Goal: Find specific page/section: Find specific page/section

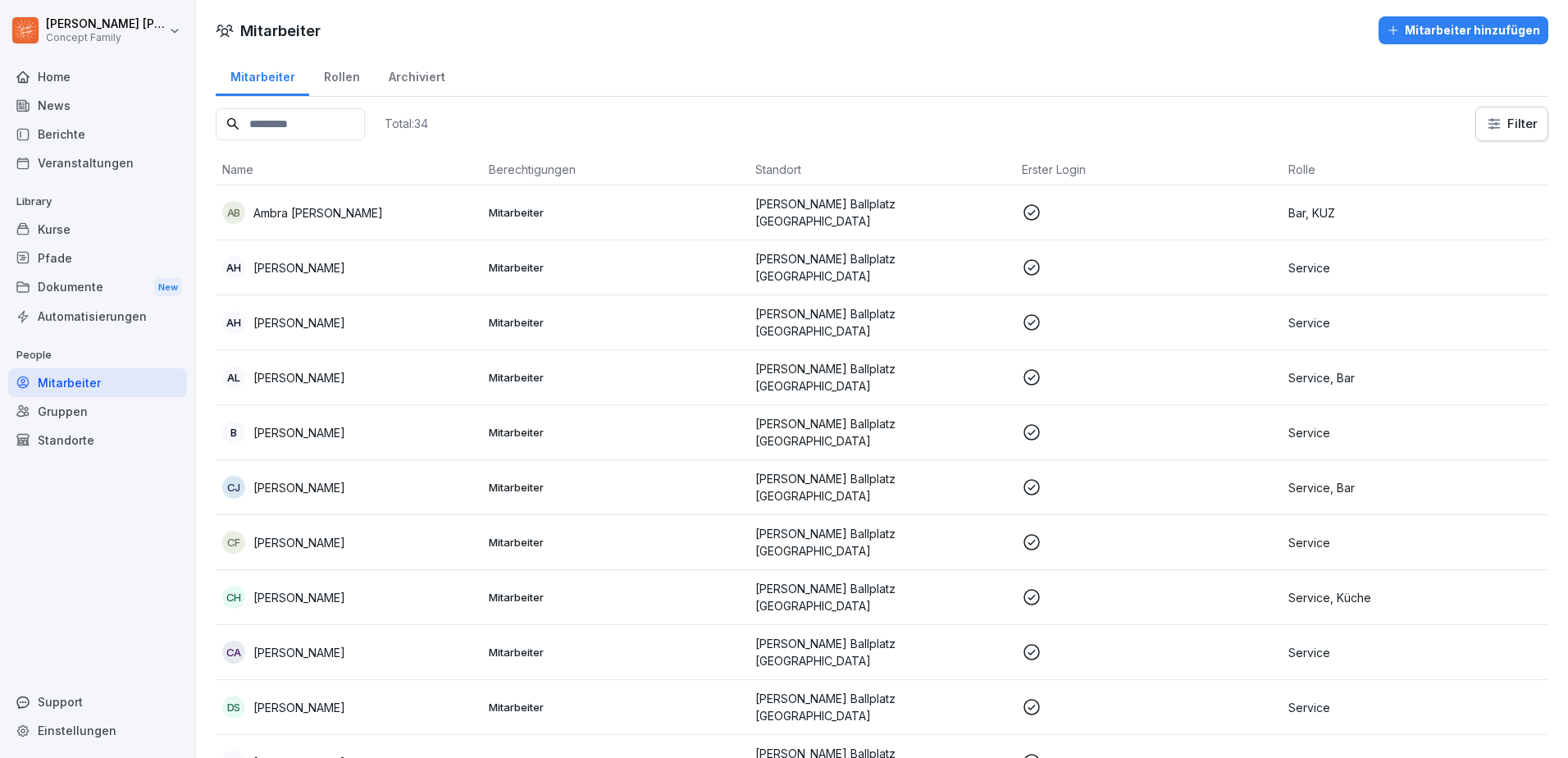
click at [109, 128] on div "Berichte" at bounding box center [97, 133] width 179 height 28
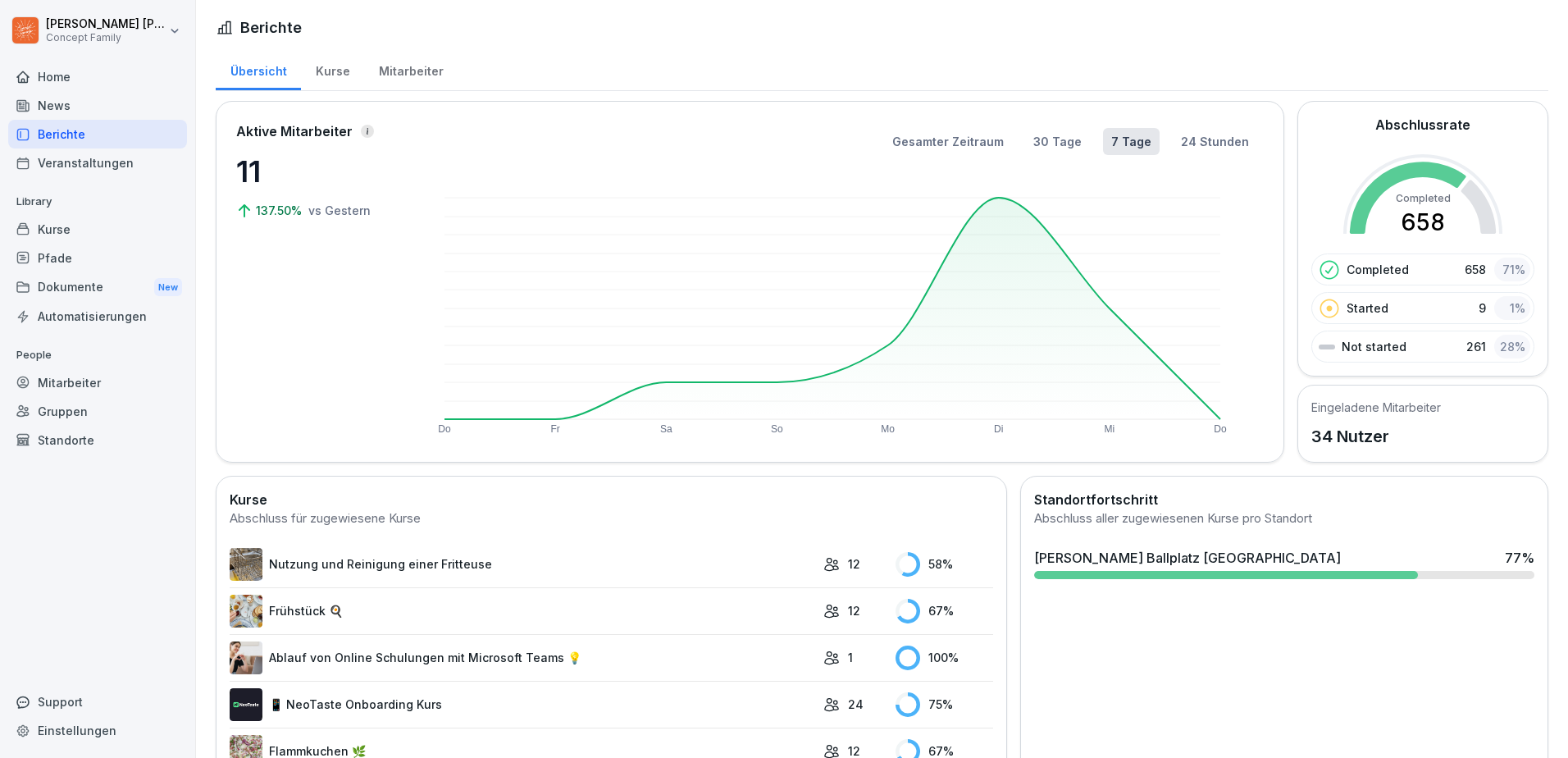
click at [403, 68] on div "Mitarbeiter" at bounding box center [410, 69] width 93 height 42
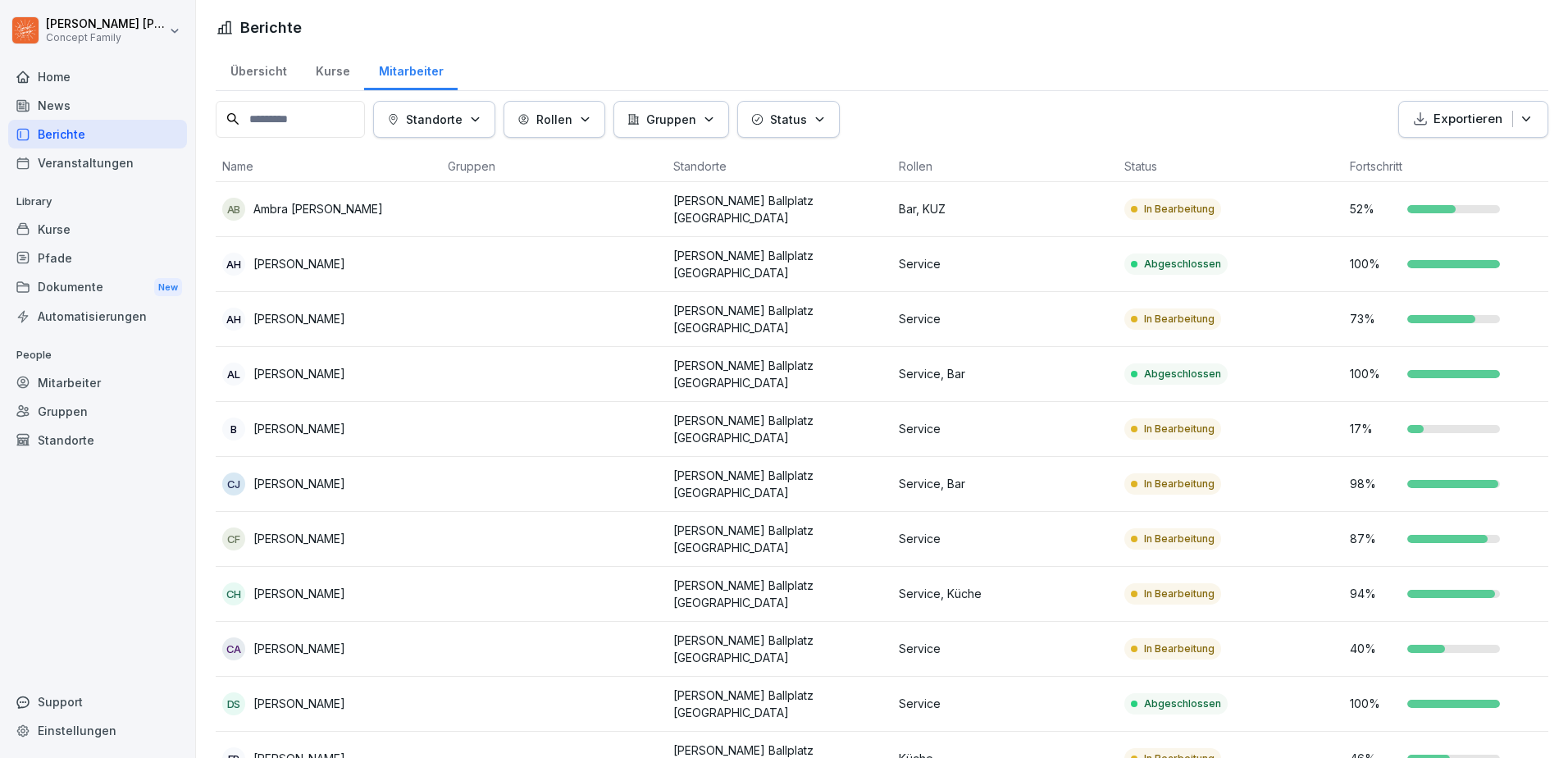
drag, startPoint x: 432, startPoint y: 357, endPoint x: 48, endPoint y: 323, distance: 385.5
click at [235, 72] on div "Übersicht" at bounding box center [258, 69] width 85 height 42
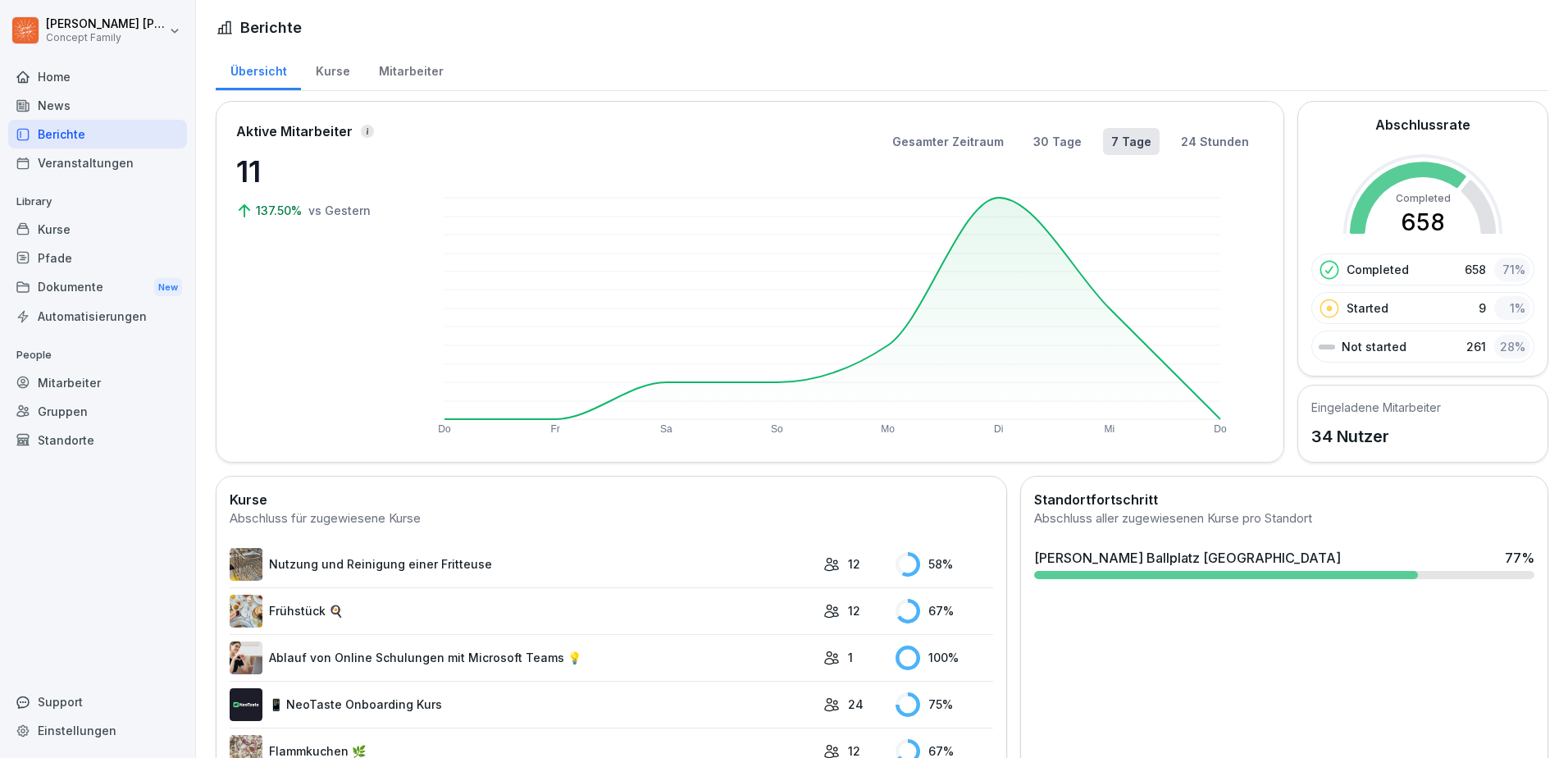
click at [393, 70] on div "Mitarbeiter" at bounding box center [410, 69] width 93 height 42
